Goal: Task Accomplishment & Management: Complete application form

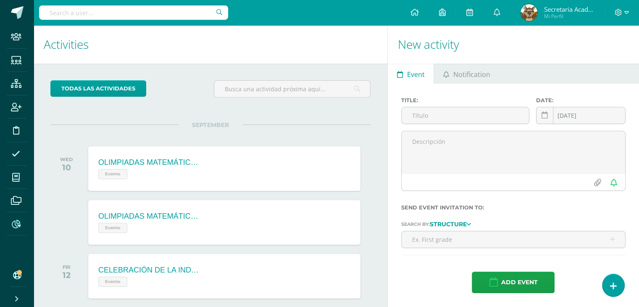
click at [21, 222] on span at bounding box center [16, 223] width 19 height 19
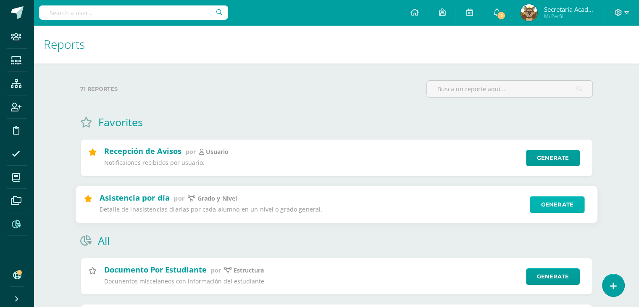
click at [553, 210] on link "Generate" at bounding box center [557, 204] width 55 height 17
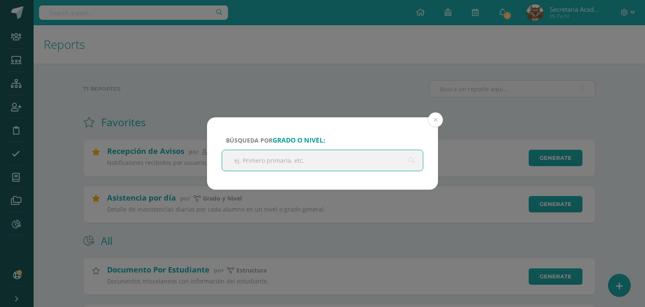
click at [347, 162] on input "text" at bounding box center [322, 160] width 201 height 21
type input "PREPRIMARIA"
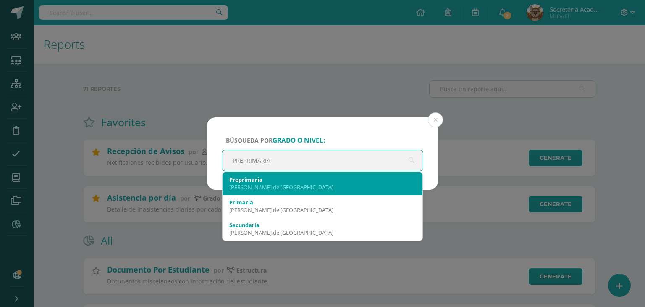
click at [297, 181] on div "Preprimaria" at bounding box center [322, 180] width 187 height 8
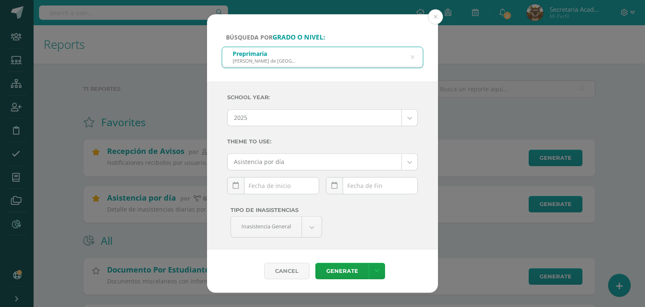
click at [266, 182] on div "September, 2025 Mo Tu We Th Fr Sa Su 1 2 3 4 5 6 7 8 9 10 11 12 13 14 15 16 17 …" at bounding box center [273, 189] width 92 height 24
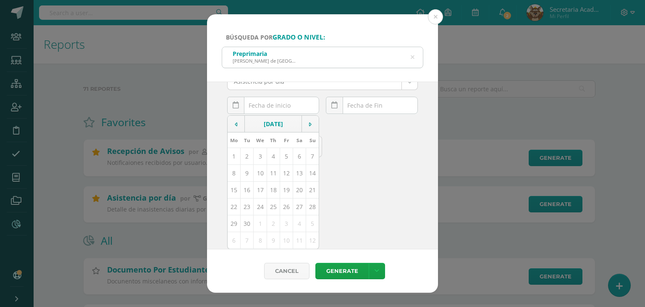
scroll to position [81, 0]
click at [260, 174] on td "10" at bounding box center [260, 172] width 13 height 17
type input "[DATE]"
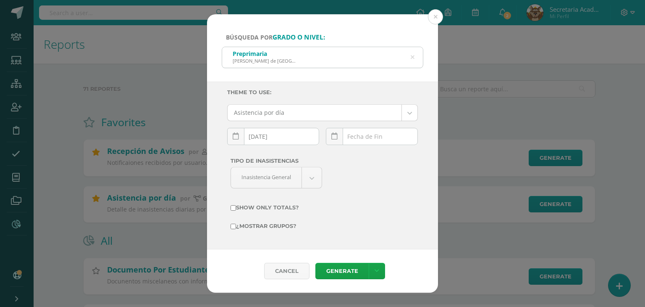
scroll to position [49, 0]
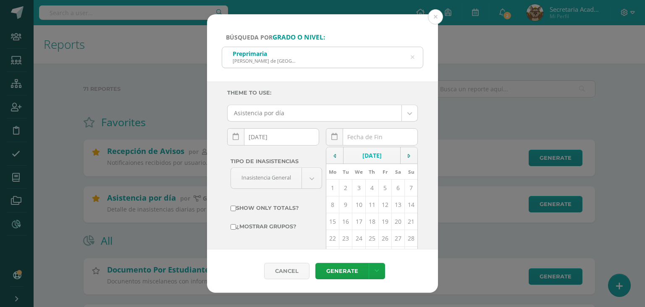
click at [363, 139] on div "September, 2025 Mo Tu We Th Fr Sa Su 1 2 3 4 5 6 7 8 9 10 11 12 13 14 15 16 17 …" at bounding box center [372, 140] width 92 height 24
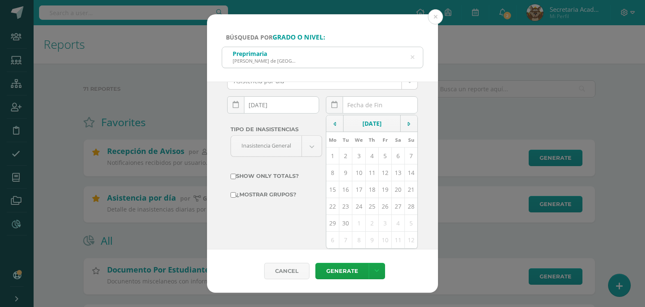
click at [355, 174] on td "10" at bounding box center [358, 172] width 13 height 17
type input "[DATE]"
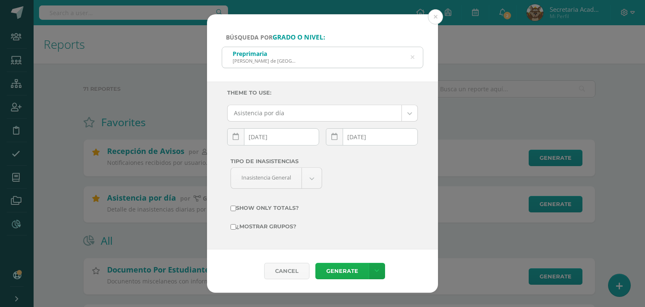
click at [339, 271] on link "Generate" at bounding box center [342, 271] width 53 height 16
click at [413, 59] on icon at bounding box center [413, 57] width 4 height 21
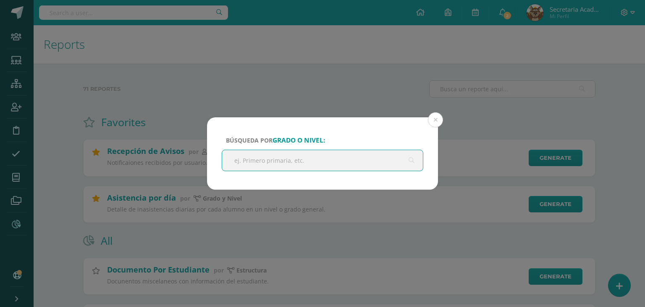
click at [258, 155] on input "text" at bounding box center [322, 160] width 201 height 21
type input "PRIMARIA"
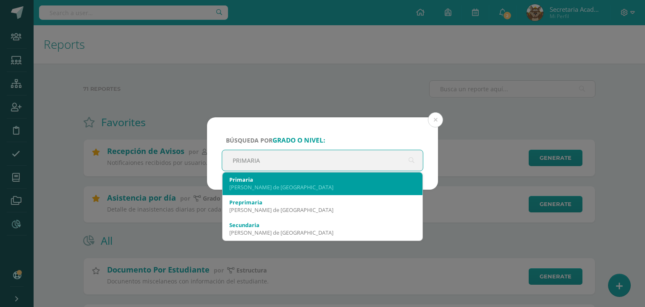
click at [266, 187] on div "Valles de Vista Hermosa" at bounding box center [322, 187] width 187 height 8
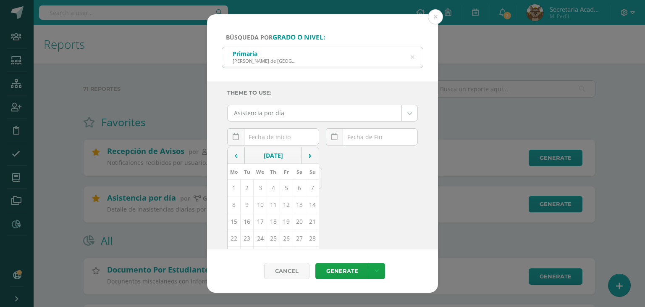
click at [284, 140] on div "September, 2025 Mo Tu We Th Fr Sa Su 1 2 3 4 5 6 7 8 9 10 11 12 13 14 15 16 17 …" at bounding box center [273, 140] width 92 height 24
click at [258, 205] on td "10" at bounding box center [260, 204] width 13 height 17
type input "[DATE]"
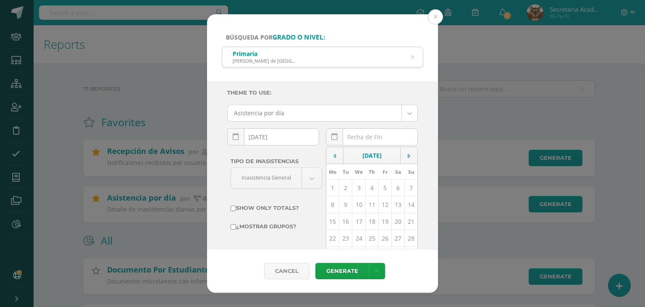
click at [379, 134] on div "September, 2025 Mo Tu We Th Fr Sa Su 1 2 3 4 5 6 7 8 9 10 11 12 13 14 15 16 17 …" at bounding box center [372, 140] width 92 height 24
click at [357, 204] on td "10" at bounding box center [358, 204] width 13 height 17
type input "[DATE]"
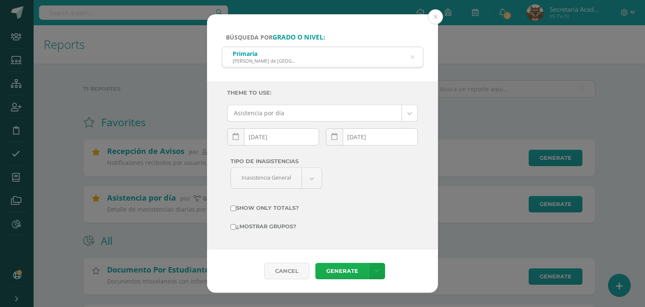
click at [336, 268] on link "Generate" at bounding box center [342, 271] width 53 height 16
click at [413, 57] on icon at bounding box center [413, 57] width 4 height 21
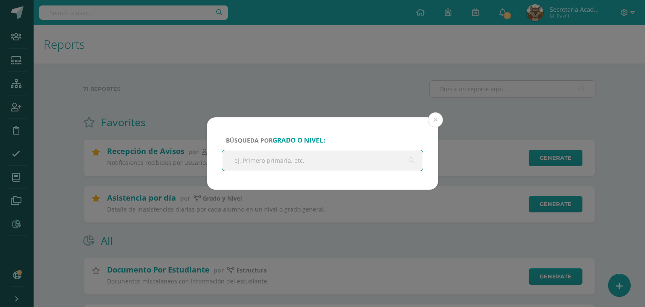
click at [370, 158] on input "text" at bounding box center [322, 160] width 201 height 21
click at [329, 163] on input "text" at bounding box center [322, 160] width 201 height 21
type input "SECUNDARIA"
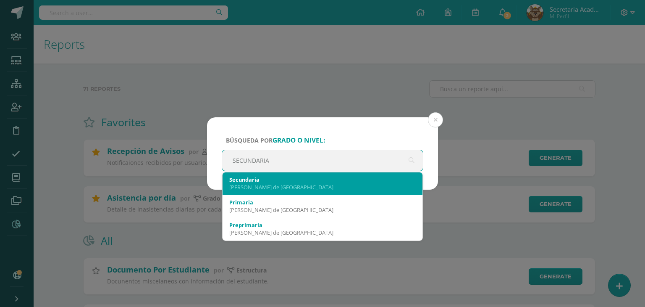
click at [262, 183] on div "Valles de Vista Hermosa" at bounding box center [322, 187] width 187 height 8
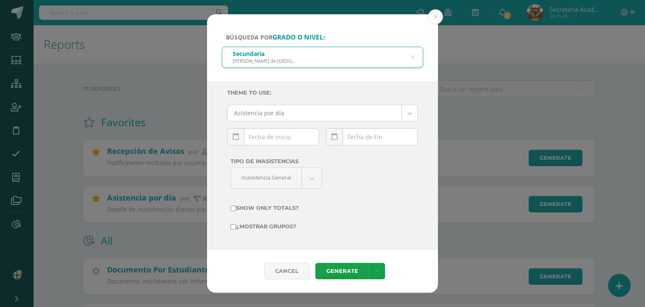
click at [274, 139] on div "September, 2025 Mo Tu We Th Fr Sa Su 1 2 3 4 5 6 7 8 9 10 11 12 13 14 15 16 17 …" at bounding box center [273, 140] width 92 height 24
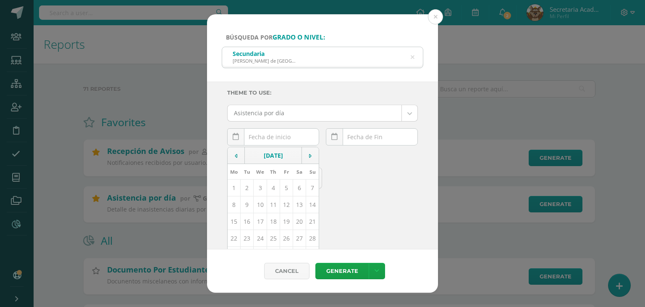
click at [258, 204] on td "10" at bounding box center [260, 204] width 13 height 17
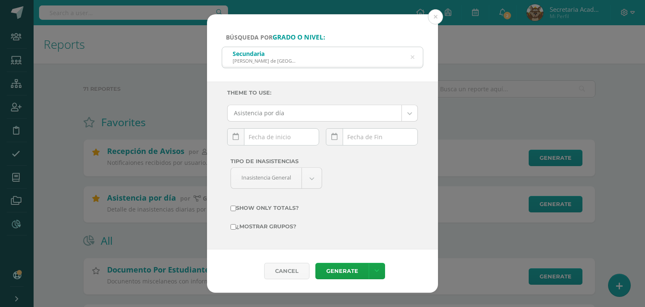
type input "[DATE]"
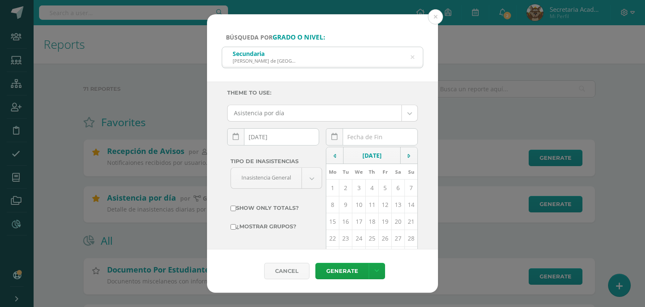
click at [356, 134] on div "September, 2025 Mo Tu We Th Fr Sa Su 1 2 3 4 5 6 7 8 9 10 11 12 13 14 15 16 17 …" at bounding box center [372, 140] width 92 height 24
click at [358, 203] on td "10" at bounding box center [358, 204] width 13 height 17
type input "[DATE]"
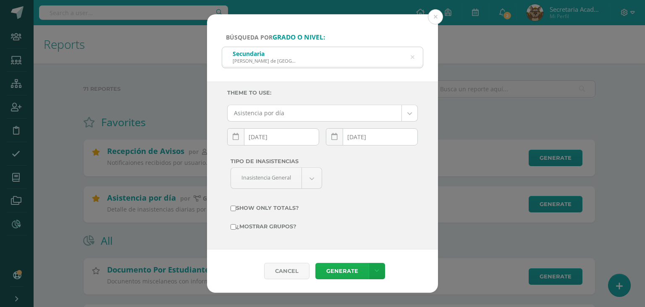
click at [340, 266] on link "Generate" at bounding box center [342, 271] width 53 height 16
click at [440, 17] on button at bounding box center [435, 16] width 15 height 15
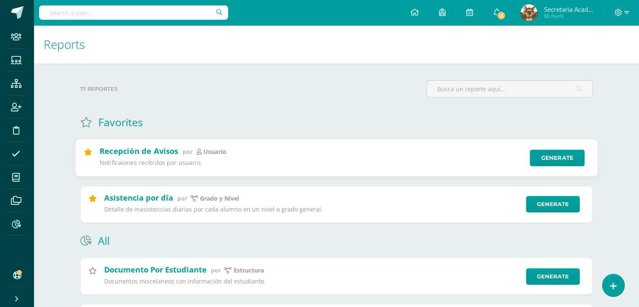
click at [371, 158] on div "Recepción de Avisos por Usuario Notificaiones recibidos por usuario." at bounding box center [311, 158] width 425 height 24
click at [13, 153] on icon at bounding box center [16, 154] width 8 height 8
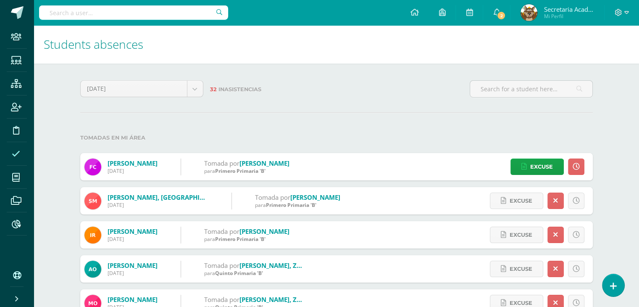
scroll to position [42, 0]
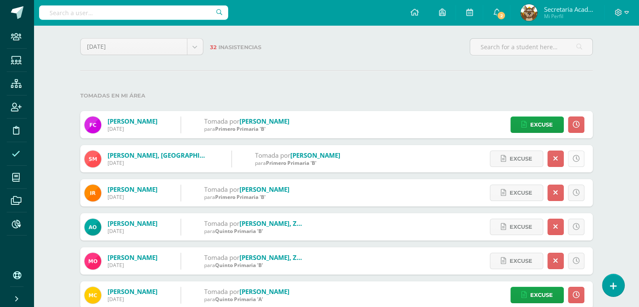
click at [576, 158] on icon at bounding box center [576, 158] width 7 height 7
click at [581, 193] on link at bounding box center [576, 192] width 16 height 16
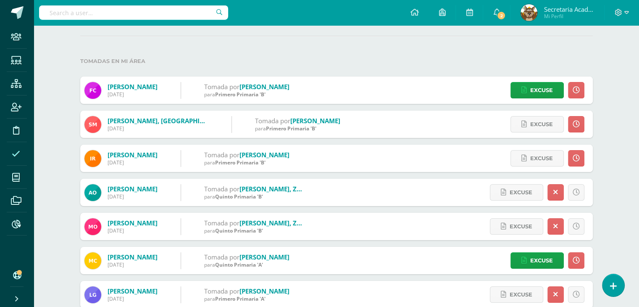
scroll to position [126, 0]
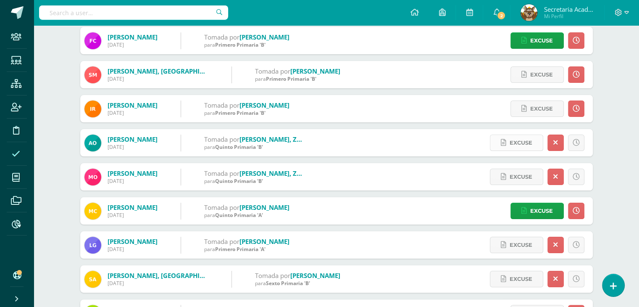
click at [517, 139] on span "Excuse" at bounding box center [521, 143] width 23 height 16
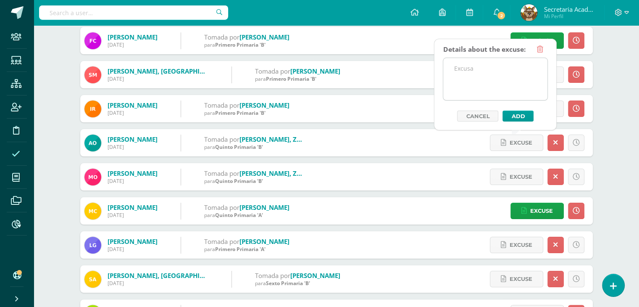
click at [479, 63] on textarea at bounding box center [495, 79] width 104 height 42
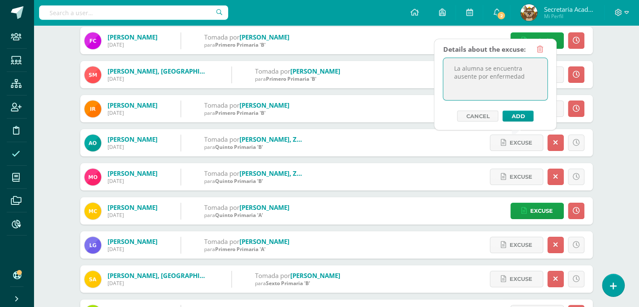
click at [479, 63] on textarea "La alumna se encuentra ausente por enfermedad" at bounding box center [495, 79] width 104 height 42
click at [525, 79] on textarea "La alumna se encuentra ausente por enfermedad" at bounding box center [495, 79] width 104 height 42
type textarea "La alumna se encuentra ausente por viaje familiar."
click at [517, 114] on button "Add" at bounding box center [517, 115] width 31 height 11
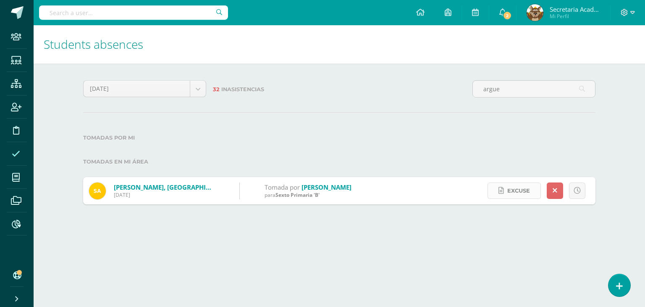
type input "argue"
click at [515, 193] on span "Excuse" at bounding box center [518, 191] width 23 height 16
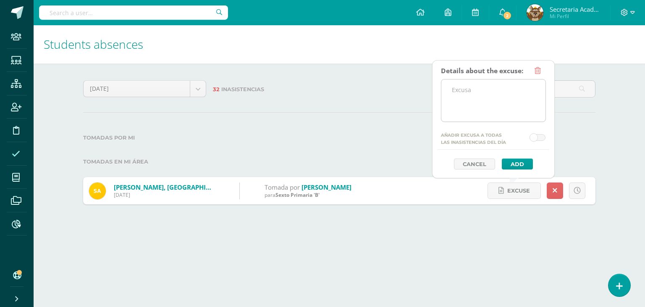
click at [505, 106] on textarea at bounding box center [494, 100] width 104 height 42
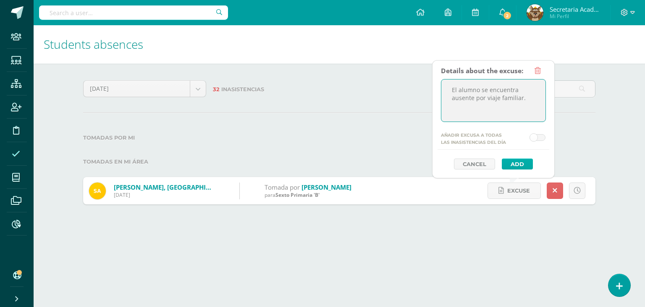
type textarea "El alumno se encuentra ausente por viaje familiar."
click at [514, 164] on button "Add" at bounding box center [517, 163] width 31 height 11
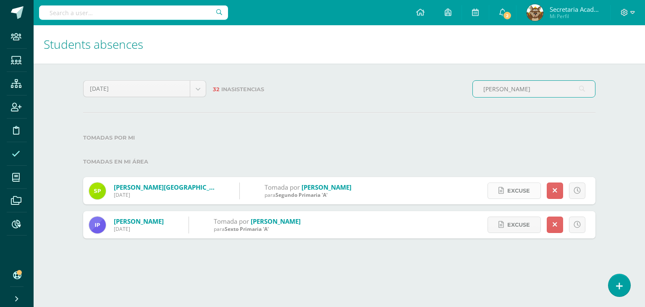
type input "[PERSON_NAME]"
click at [518, 187] on span "Excuse" at bounding box center [518, 191] width 23 height 16
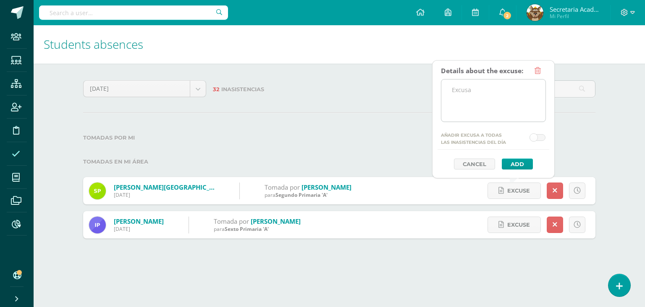
click at [518, 106] on textarea at bounding box center [494, 100] width 104 height 42
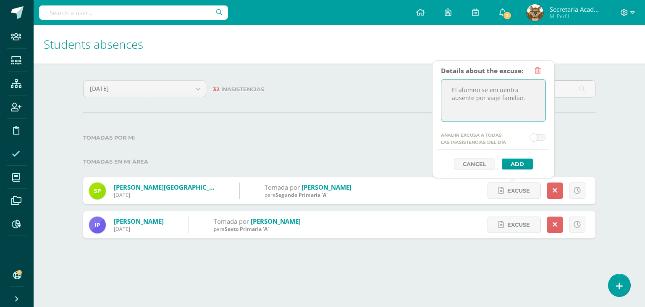
drag, startPoint x: 525, startPoint y: 100, endPoint x: 434, endPoint y: 89, distance: 92.1
click at [434, 89] on div "Details about the excuse: El alumno se encuentra ausente por viaje familiar. Añ…" at bounding box center [493, 119] width 123 height 118
type textarea "El alumno se encuentra ausente por viaje familiar."
click at [434, 90] on div "Details about the excuse: El alumno se encuentra ausente por viaje familiar. Añ…" at bounding box center [493, 119] width 123 height 118
click at [524, 163] on button "Add" at bounding box center [517, 163] width 31 height 11
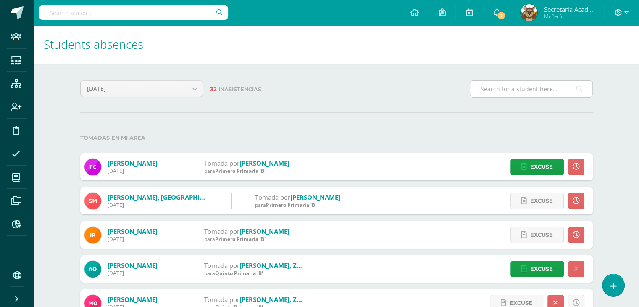
click at [523, 90] on input "text" at bounding box center [531, 89] width 122 height 16
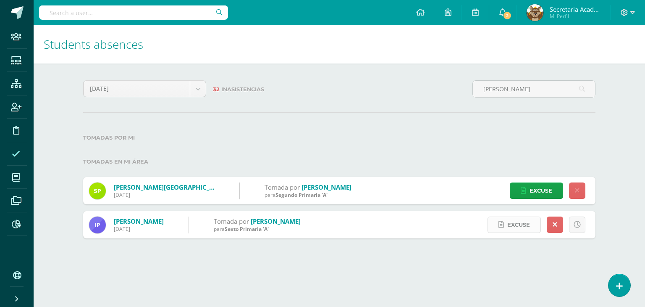
type input "palacio"
click at [511, 226] on span "Excuse" at bounding box center [518, 225] width 23 height 16
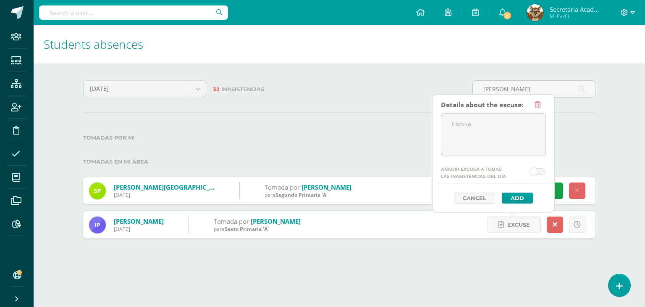
click at [526, 158] on div "Details about the excuse: Añadir excusa a todas las inasistencias del día Cance…" at bounding box center [493, 150] width 105 height 107
click at [516, 139] on textarea at bounding box center [494, 134] width 104 height 42
paste textarea "El alumno se encuentra ausente por viaje familiar."
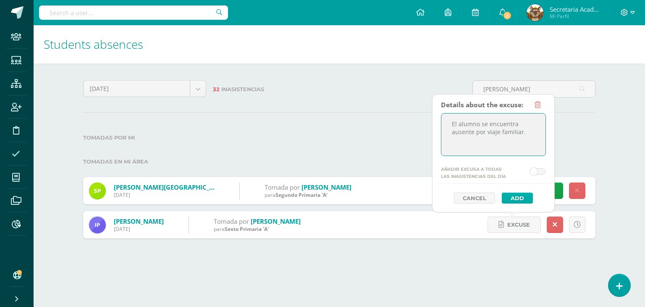
type textarea "El alumno se encuentra ausente por viaje familiar."
click at [509, 196] on button "Add" at bounding box center [517, 197] width 31 height 11
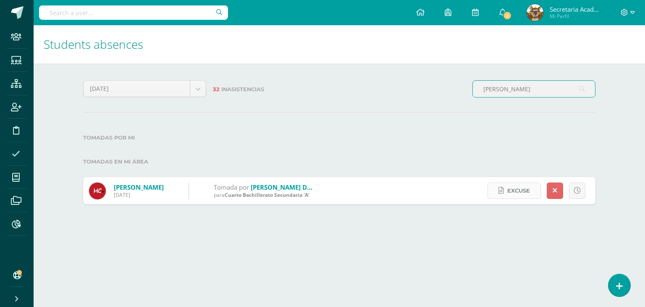
type input "[PERSON_NAME]"
click at [514, 195] on span "Excuse" at bounding box center [518, 191] width 23 height 16
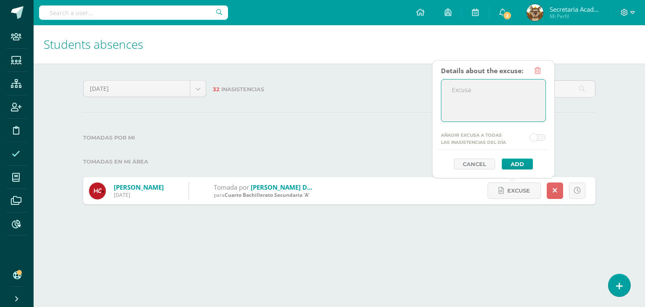
click at [503, 113] on textarea at bounding box center [494, 100] width 104 height 42
type textarea "La alumna se encuentra ausente por enfermedad (infección intestinal)"
click at [510, 163] on button "Add" at bounding box center [517, 163] width 31 height 11
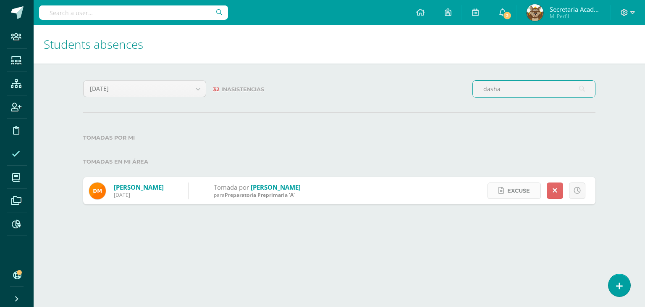
type input "dasha"
click at [521, 187] on span "Excuse" at bounding box center [518, 191] width 23 height 16
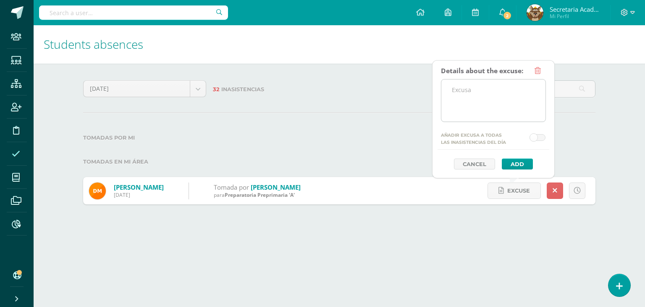
click at [494, 92] on textarea at bounding box center [494, 100] width 104 height 42
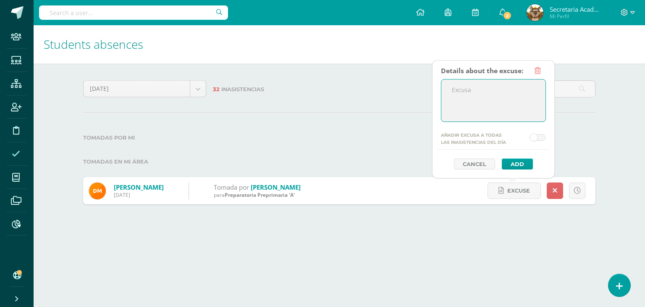
type textarea "E"
type textarea "l"
type textarea "K"
paste textarea "Fiebres altísimas, dolor de cuerpo, fatiga, dolor de cabeza , tos crónica"
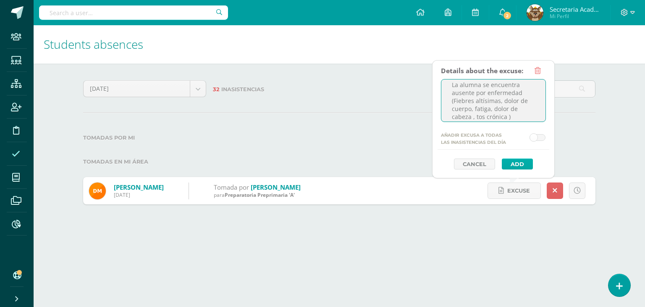
type textarea "La alumna se encuentra ausente por enfermedad (Fiebres altísimas, dolor de cuer…"
click at [513, 163] on button "Add" at bounding box center [517, 163] width 31 height 11
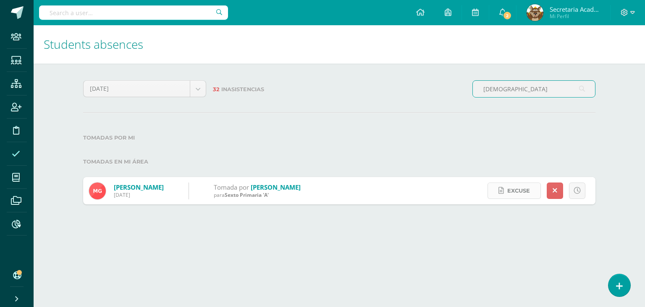
type input "guzm"
click at [505, 189] on link "Excuse" at bounding box center [514, 190] width 53 height 16
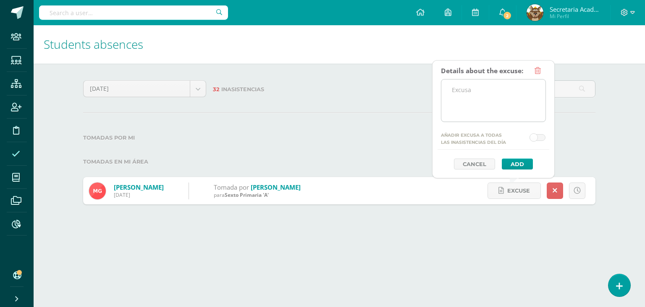
click at [500, 105] on textarea at bounding box center [494, 100] width 104 height 42
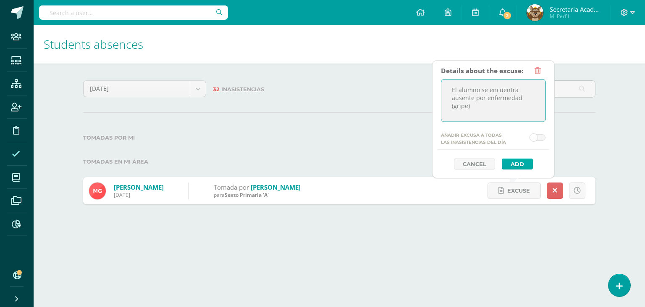
type textarea "El alumno se encuentra ausente por enfermedad (gripe)"
click at [518, 163] on button "Add" at bounding box center [517, 163] width 31 height 11
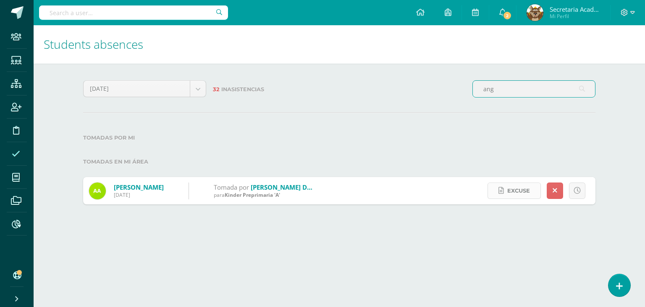
type input "ang"
click at [514, 186] on span "Excuse" at bounding box center [518, 191] width 23 height 16
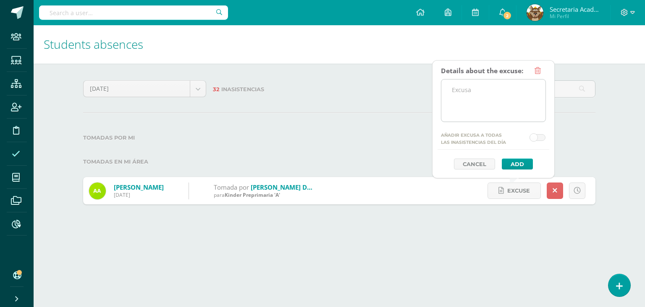
click at [504, 95] on textarea at bounding box center [494, 100] width 104 height 42
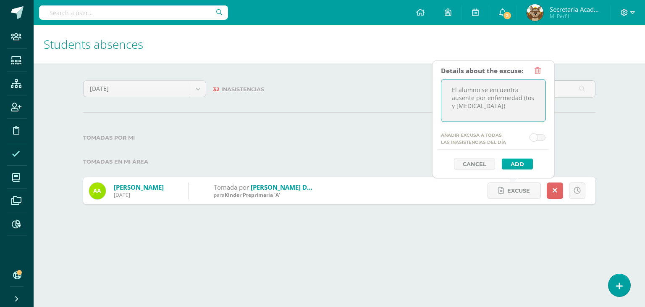
type textarea "El alumno se encuentra ausente por enfermedad (tos y [MEDICAL_DATA])"
click at [518, 166] on button "Add" at bounding box center [517, 163] width 31 height 11
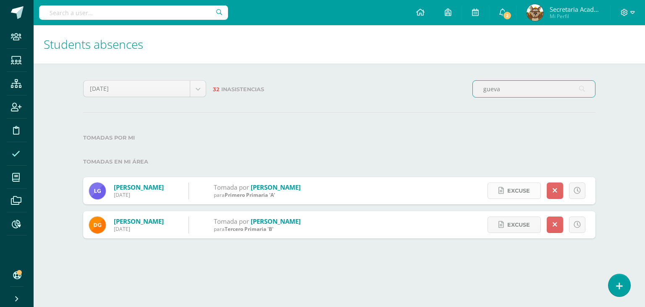
type input "gueva"
click at [523, 187] on span "Excuse" at bounding box center [518, 191] width 23 height 16
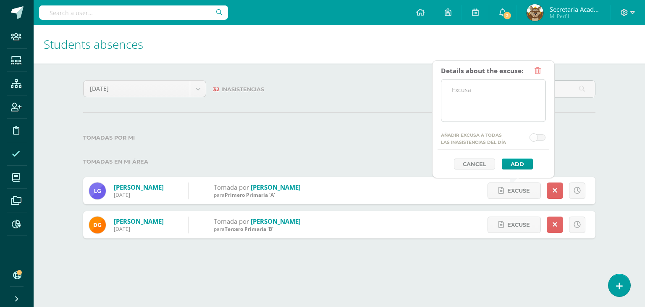
click at [486, 96] on textarea at bounding box center [494, 100] width 104 height 42
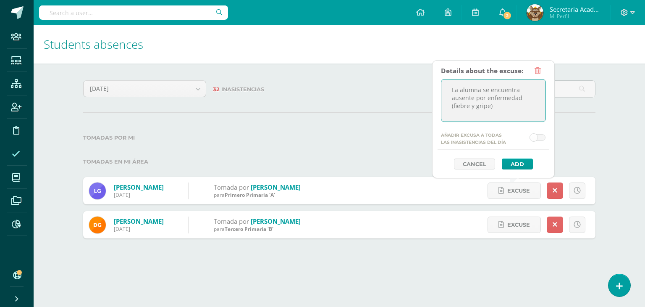
drag, startPoint x: 502, startPoint y: 110, endPoint x: 438, endPoint y: 78, distance: 71.8
click at [438, 78] on div "Details about the excuse: La alumna se encuentra ausente por enfermedad (fiebre…" at bounding box center [493, 119] width 123 height 118
type textarea "La alumna se encuentra ausente por enfermedad (fiebre y gripe)"
click at [513, 161] on button "Add" at bounding box center [517, 163] width 31 height 11
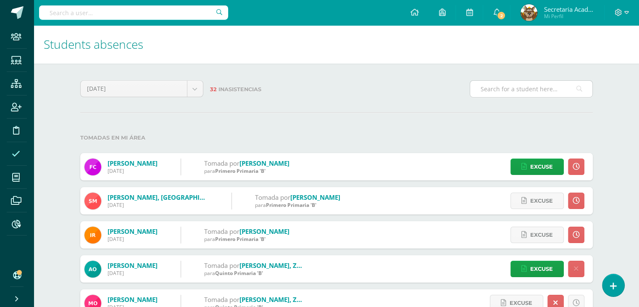
click at [522, 89] on input "text" at bounding box center [531, 89] width 122 height 16
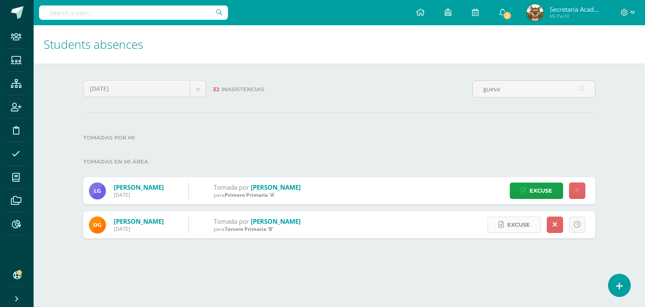
type input "gueva"
click at [519, 227] on span "Excuse" at bounding box center [518, 225] width 23 height 16
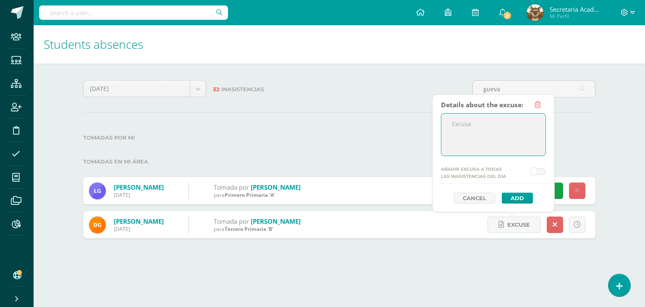
click at [499, 135] on textarea at bounding box center [494, 134] width 104 height 42
paste textarea "La alumna se encuentra ausente por enfermedad (fiebre y gripe)"
type textarea "La alumna se encuentra ausente por enfermedad (fiebre y gripe)"
click at [520, 198] on button "Add" at bounding box center [517, 197] width 31 height 11
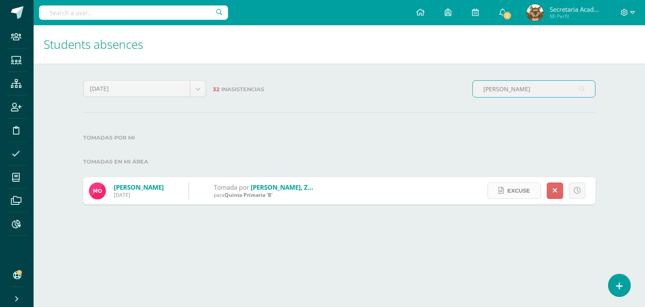
type input "[PERSON_NAME]"
click at [507, 195] on span "Excuse" at bounding box center [518, 191] width 23 height 16
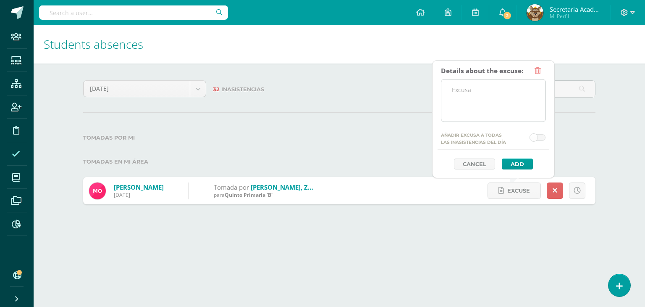
click at [507, 103] on textarea at bounding box center [494, 100] width 104 height 42
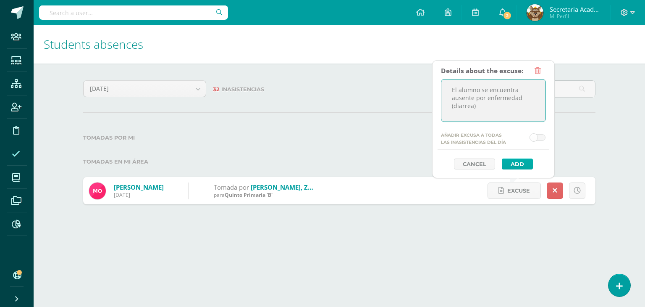
type textarea "El alumno se encuentra ausente por enfermedad (diarrea)"
click at [515, 161] on button "Add" at bounding box center [517, 163] width 31 height 11
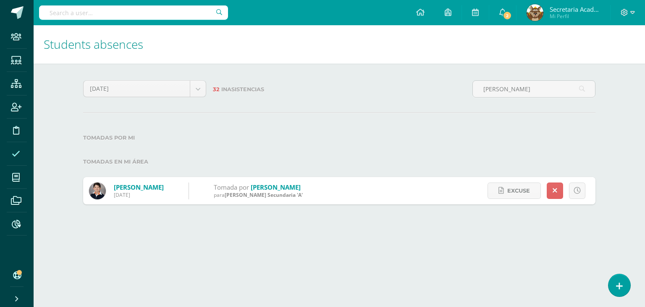
type input "[PERSON_NAME]"
click at [516, 182] on div "Excuse Details about the excuse: Añadir excusa a todas las inasistencias del dí…" at bounding box center [535, 190] width 121 height 27
click at [515, 187] on span "Excuse" at bounding box center [518, 191] width 23 height 16
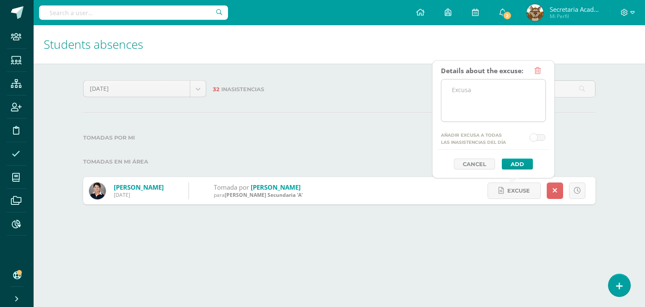
click at [507, 103] on textarea at bounding box center [494, 100] width 104 height 42
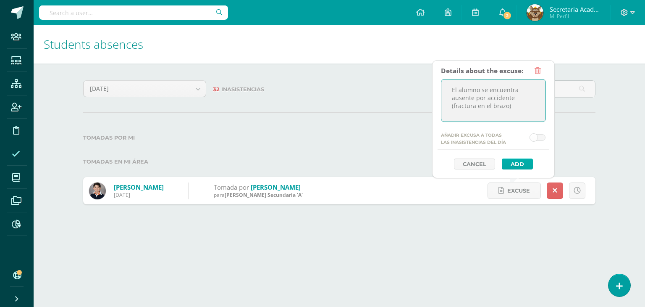
type textarea "El alumno se encuentra ausente por accidente (fractura en el brazo)"
click at [513, 163] on button "Add" at bounding box center [517, 163] width 31 height 11
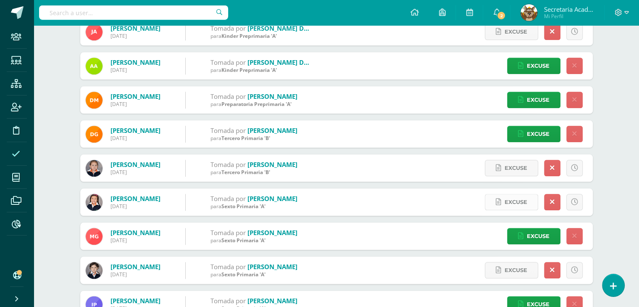
scroll to position [945, 0]
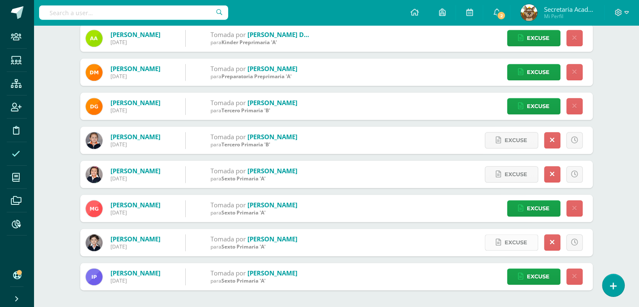
click at [507, 242] on span "Excuse" at bounding box center [516, 242] width 23 height 16
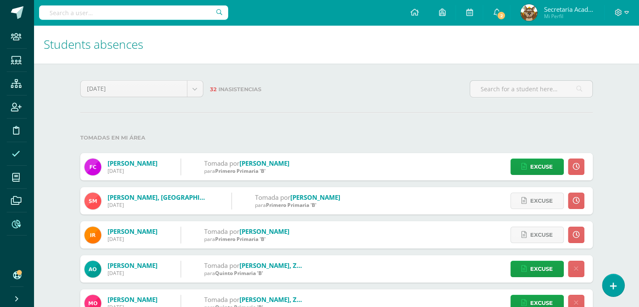
click at [20, 221] on icon at bounding box center [16, 224] width 9 height 8
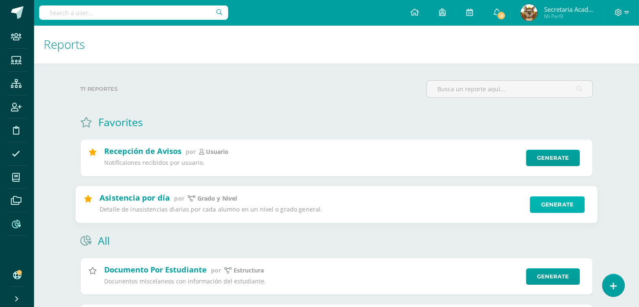
click at [545, 202] on link "Generate" at bounding box center [557, 204] width 55 height 17
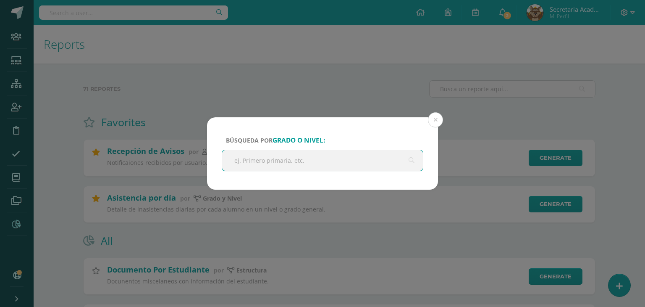
click at [273, 158] on input "text" at bounding box center [322, 160] width 201 height 21
type input "segundo"
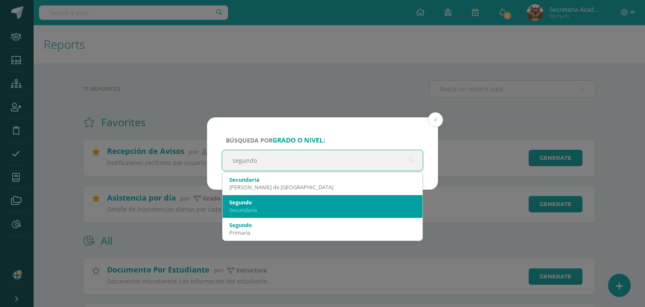
click at [258, 203] on div "Segundo" at bounding box center [322, 202] width 187 height 8
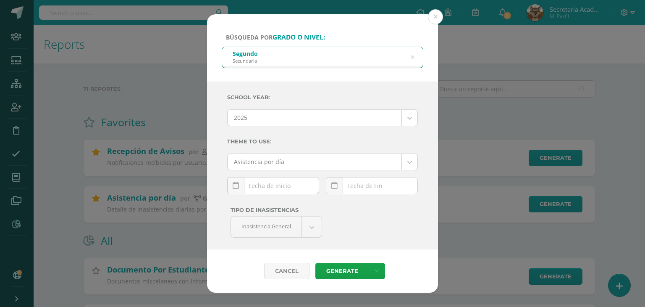
click at [267, 186] on div "[DATE] Mo Tu We Th Fr Sa Su 1 2 3 4 5 6 7 8 9 10 11 12 13 14 15 16 17 18 19 20 …" at bounding box center [273, 189] width 92 height 24
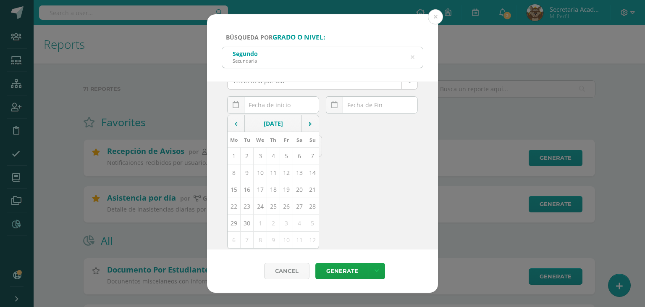
click at [259, 174] on td "10" at bounding box center [260, 172] width 13 height 17
type input "[DATE]"
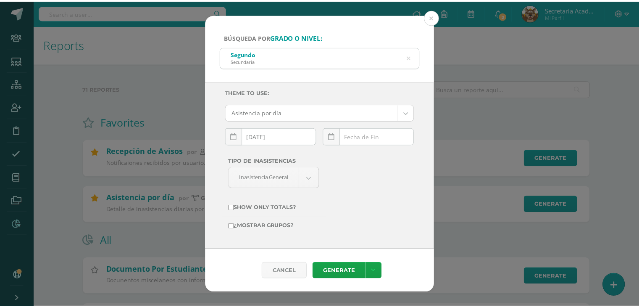
scroll to position [49, 0]
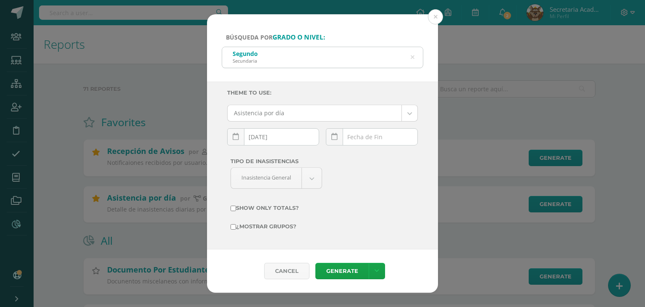
click at [368, 140] on div "[DATE] Mo Tu We Th Fr Sa Su 1 2 3 4 5 6 7 8 9 10 11 12 13 14 15 16 17 18 19 20 …" at bounding box center [372, 140] width 92 height 24
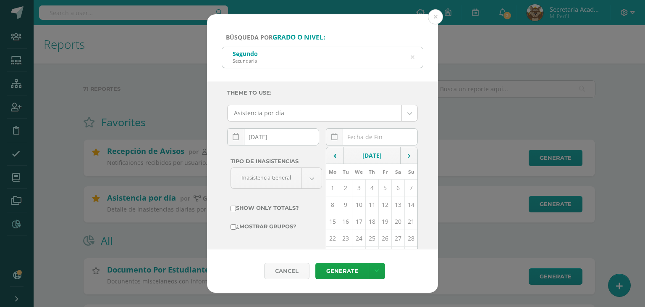
click at [358, 201] on td "10" at bounding box center [358, 204] width 13 height 17
type input "[DATE]"
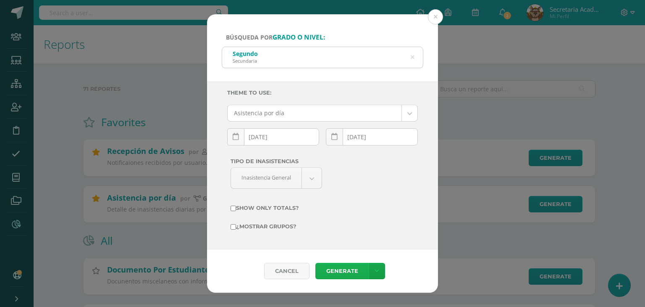
click at [336, 266] on link "Generate" at bounding box center [342, 271] width 53 height 16
click at [414, 57] on icon at bounding box center [413, 57] width 4 height 21
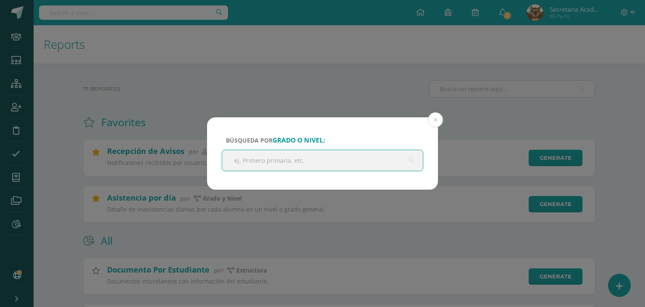
click at [280, 167] on input "text" at bounding box center [322, 160] width 201 height 21
type input "cuarto"
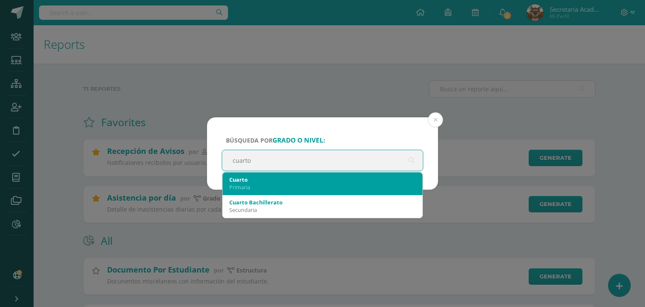
click at [276, 181] on div "Cuarto" at bounding box center [322, 180] width 187 height 8
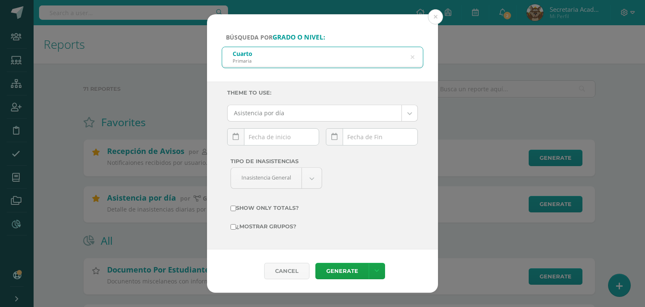
click at [285, 136] on div "[DATE] Mo Tu We Th Fr Sa Su 1 2 3 4 5 6 7 8 9 10 11 12 13 14 15 16 17 18 19 20 …" at bounding box center [273, 140] width 92 height 24
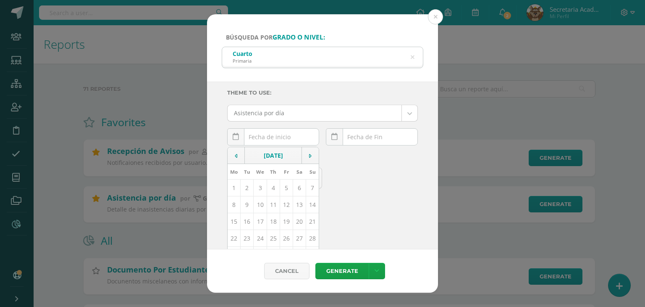
click at [258, 203] on td "10" at bounding box center [260, 204] width 13 height 17
type input "[DATE]"
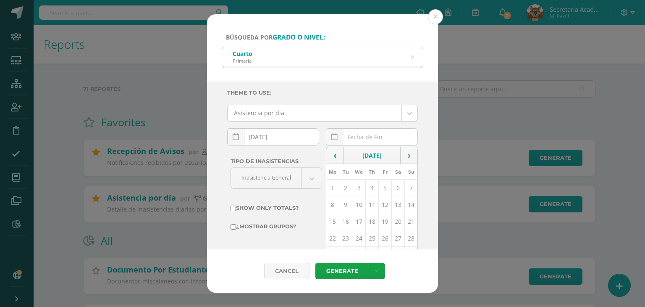
click at [370, 140] on div "[DATE] Mo Tu We Th Fr Sa Su 1 2 3 4 5 6 7 8 9 10 11 12 13 14 15 16 17 18 19 20 …" at bounding box center [372, 140] width 92 height 24
click at [356, 210] on td "10" at bounding box center [358, 204] width 13 height 17
type input "[DATE]"
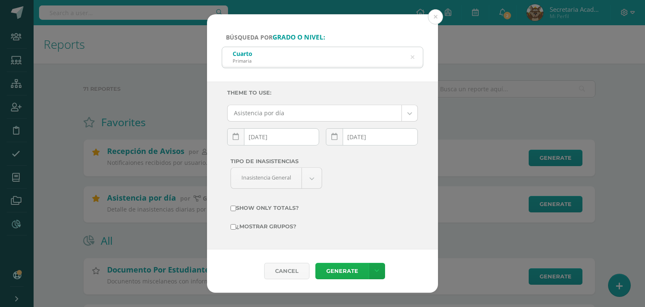
click at [346, 269] on link "Generate" at bounding box center [342, 271] width 53 height 16
click at [436, 16] on button at bounding box center [435, 16] width 15 height 15
